Goal: Information Seeking & Learning: Learn about a topic

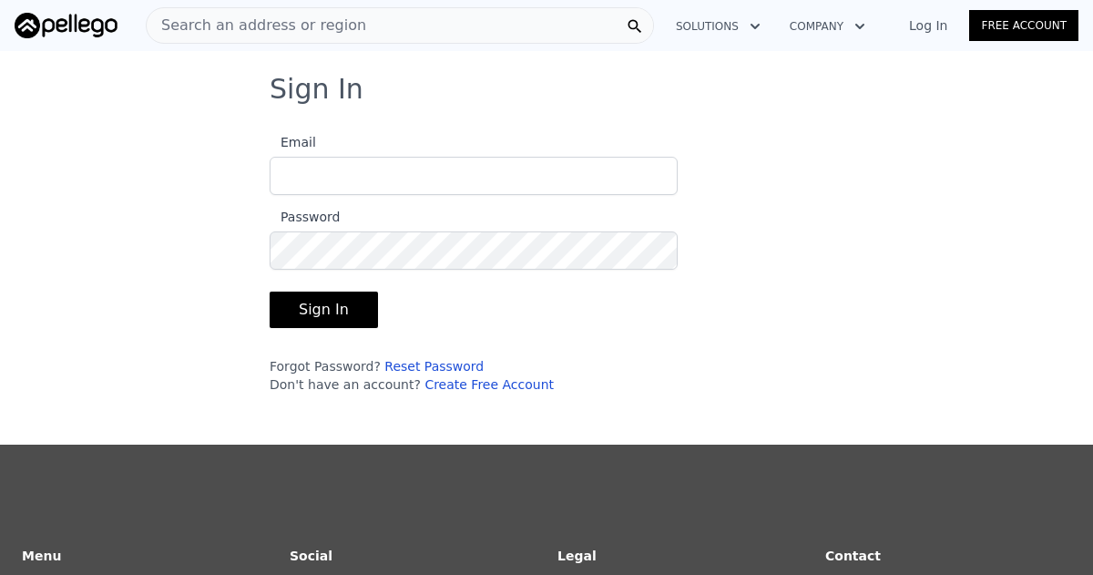
type input "[EMAIL_ADDRESS][DOMAIN_NAME]"
click at [335, 310] on button "Sign In" at bounding box center [324, 310] width 108 height 36
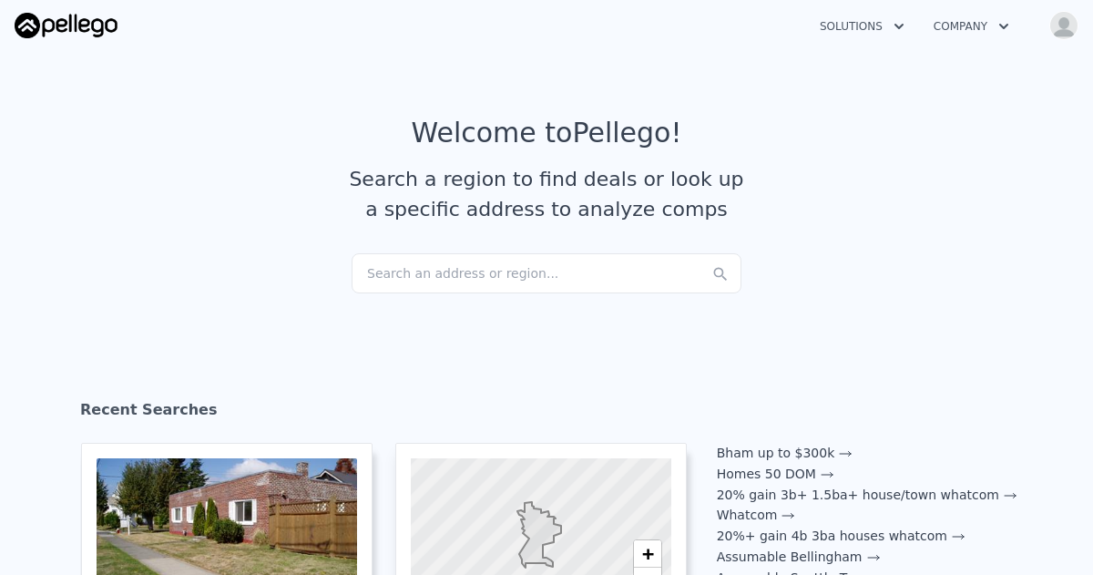
click at [371, 274] on div "Search an address or region..." at bounding box center [547, 273] width 390 height 40
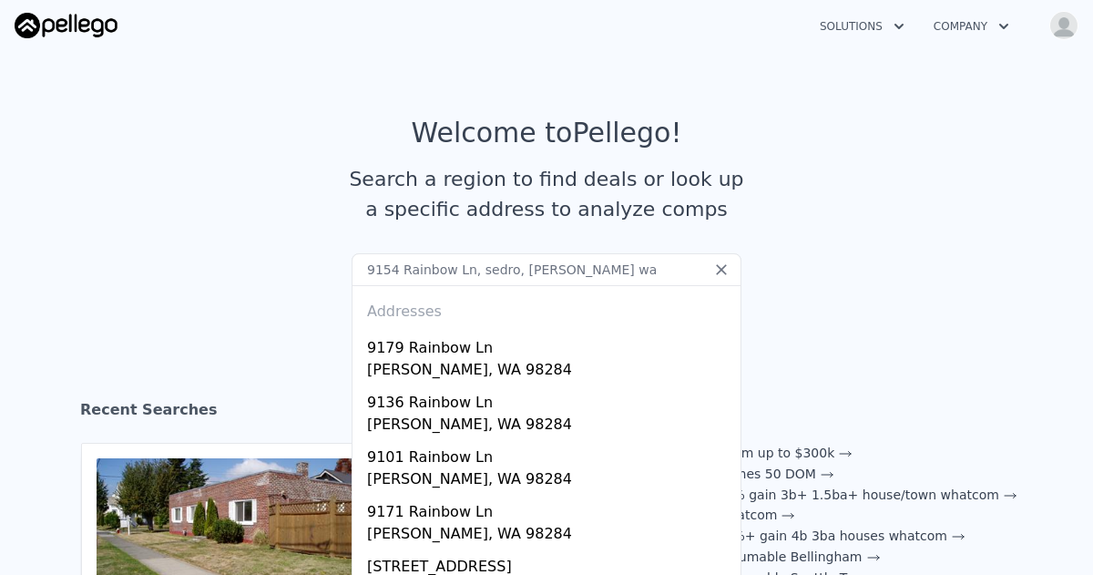
click at [602, 271] on input "9154 Rainbow Ln, sedro, [PERSON_NAME] wa" at bounding box center [547, 269] width 390 height 33
type input "9154 Rainbow Ln, sedro, [PERSON_NAME] wa"
